Goal: Task Accomplishment & Management: Manage account settings

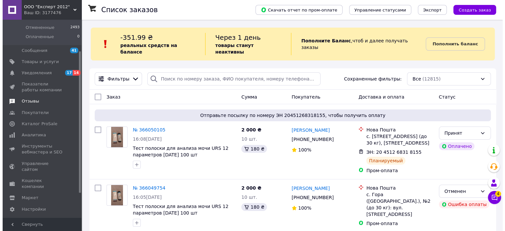
scroll to position [79, 0]
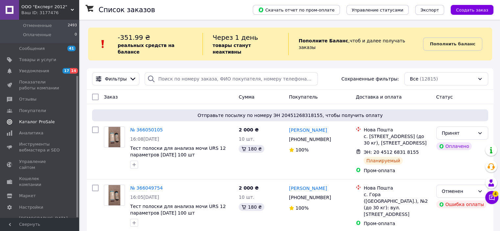
click at [38, 122] on span "Каталог ProSale" at bounding box center [37, 122] width 36 height 6
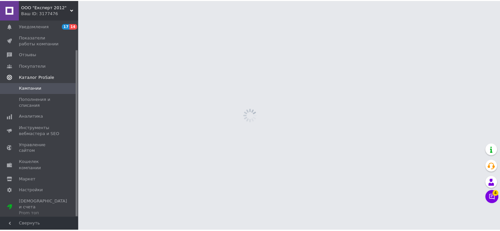
scroll to position [35, 0]
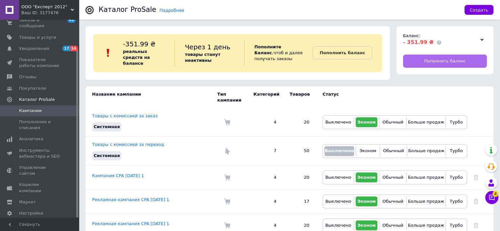
click at [437, 62] on span "Пополнить баланс" at bounding box center [445, 61] width 42 height 6
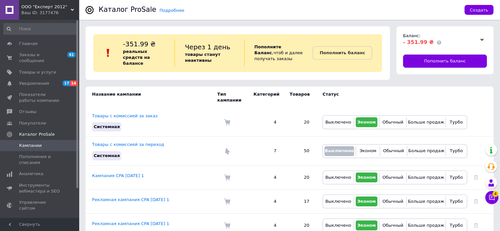
scroll to position [0, 0]
click at [26, 57] on span "Заказы и сообщения" at bounding box center [40, 58] width 42 height 12
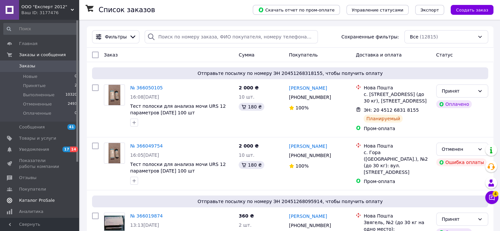
click at [47, 198] on span "Каталог ProSale" at bounding box center [37, 201] width 36 height 6
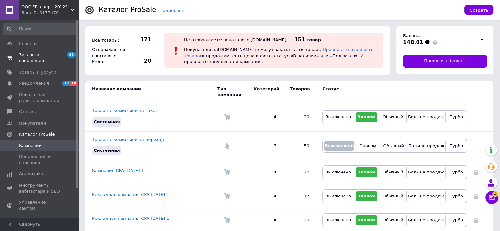
click at [25, 54] on span "Заказы и сообщения" at bounding box center [40, 58] width 42 height 12
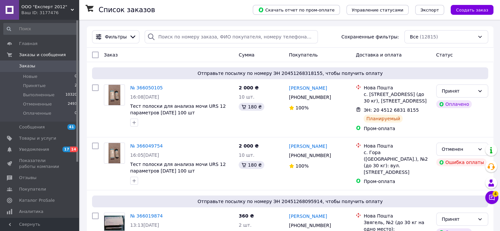
click at [51, 8] on span "ООО "Експерт 2012"" at bounding box center [45, 7] width 49 height 6
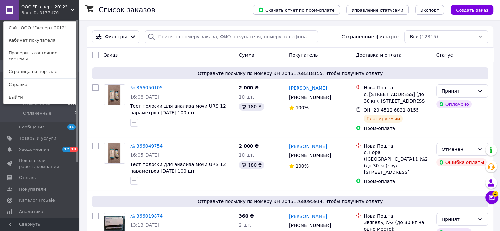
click at [72, 9] on icon at bounding box center [72, 9] width 3 height 3
